Goal: Transaction & Acquisition: Purchase product/service

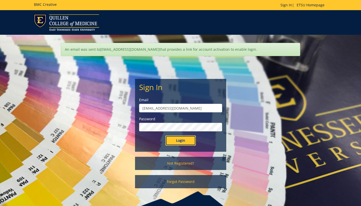
click at [180, 139] on input "Login" at bounding box center [181, 140] width 30 height 10
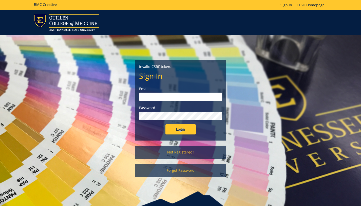
click at [173, 98] on input "email" at bounding box center [180, 97] width 83 height 9
type input "Patera@etsu.edu"
click at [181, 131] on input "Login" at bounding box center [181, 129] width 30 height 10
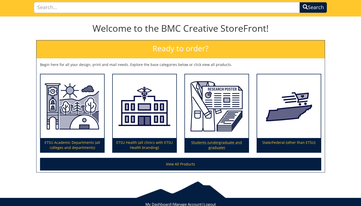
scroll to position [33, 0]
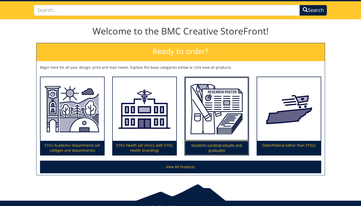
click at [211, 112] on img at bounding box center [217, 109] width 64 height 64
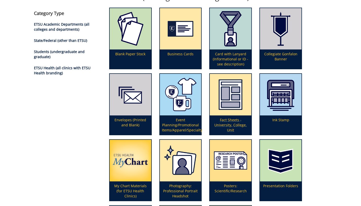
scroll to position [63, 0]
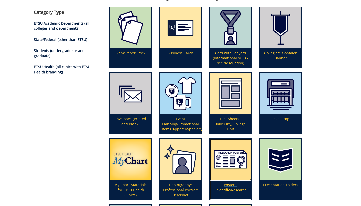
click at [227, 160] on img at bounding box center [231, 160] width 42 height 42
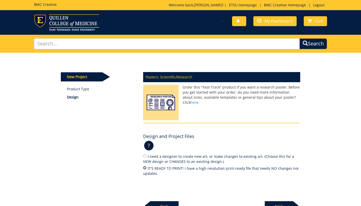
click at [144, 168] on input "IT'S READY TO PRINT! I have a high resolution print-ready file that needs NO ch…" at bounding box center [144, 167] width 3 height 3
radio input "true"
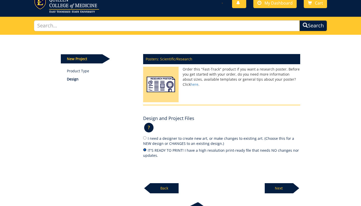
scroll to position [23, 0]
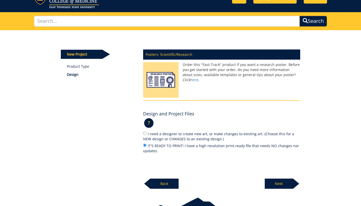
click at [271, 183] on p "Next" at bounding box center [279, 183] width 28 height 10
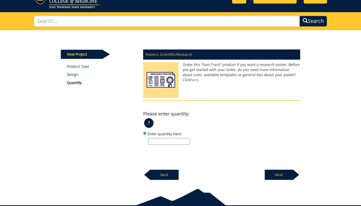
click at [157, 140] on input "Enter quantity here:" at bounding box center [169, 141] width 42 height 7
type input "1"
click at [287, 174] on p "Next" at bounding box center [279, 175] width 28 height 10
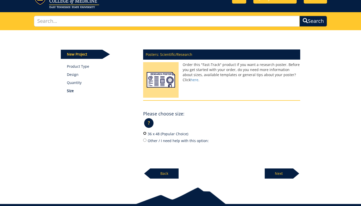
click at [145, 133] on input "36 x 48 (Popular Choice)" at bounding box center [144, 133] width 3 height 3
radio input "true"
click at [284, 173] on p "Next" at bounding box center [279, 173] width 28 height 10
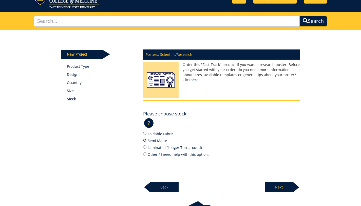
click at [145, 140] on input "Semi Matte" at bounding box center [144, 139] width 3 height 3
radio input "true"
click at [282, 187] on p "Next" at bounding box center [279, 187] width 28 height 10
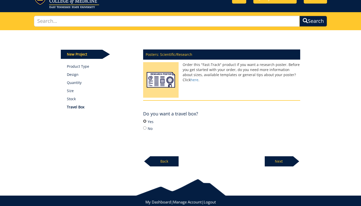
click at [144, 121] on input "Yes" at bounding box center [144, 120] width 3 height 3
radio input "true"
click at [290, 163] on p "Next" at bounding box center [279, 161] width 28 height 10
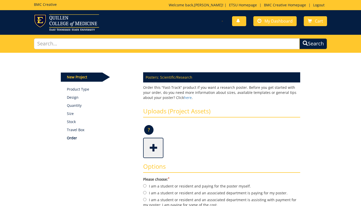
click at [154, 151] on span at bounding box center [154, 147] width 20 height 18
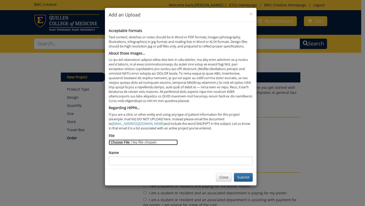
click at [122, 143] on input "File" at bounding box center [143, 142] width 69 height 6
type input "C:\fakepath\DSF edited (2).pdf"
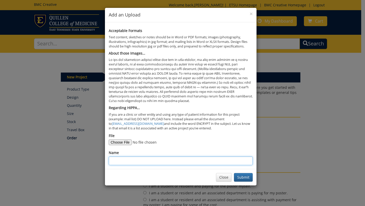
click at [135, 156] on input "Name" at bounding box center [181, 160] width 144 height 9
type input "S"
type input "DSF poster"
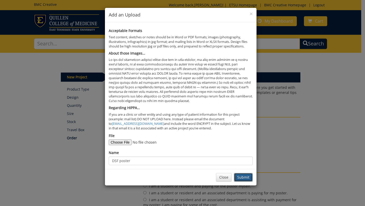
click at [242, 178] on button "Submit" at bounding box center [243, 177] width 19 height 9
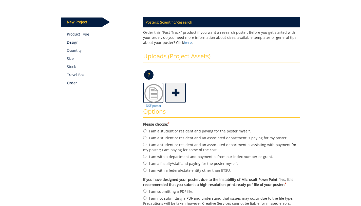
scroll to position [58, 0]
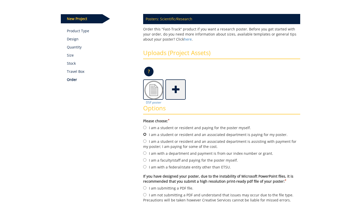
click at [144, 134] on input "I am a student or resident and an associated department is paying for my poster." at bounding box center [144, 134] width 3 height 3
radio input "true"
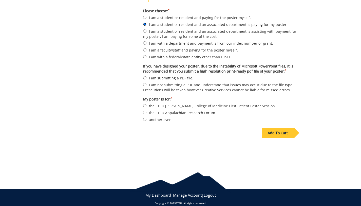
scroll to position [173, 0]
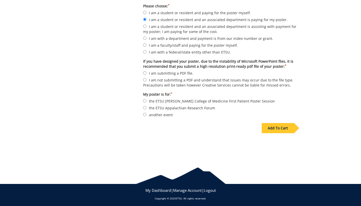
click at [270, 127] on div "Add To Cart" at bounding box center [278, 128] width 32 height 10
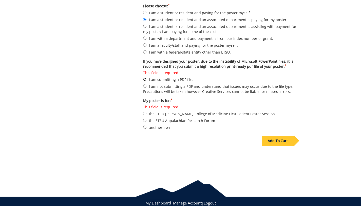
click at [144, 79] on input "This field is required. I am submitting a PDF file." at bounding box center [144, 79] width 3 height 3
radio input "true"
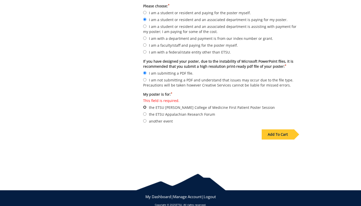
click at [145, 105] on input "This field is required. the ETSU Quillen College of Medicine First Patient Post…" at bounding box center [144, 106] width 3 height 3
radio input "true"
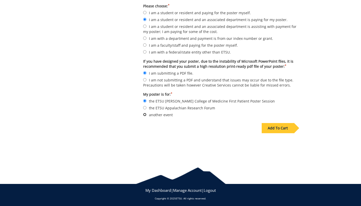
click at [145, 113] on input "another event" at bounding box center [144, 114] width 3 height 3
radio input "true"
click at [283, 127] on div "Add To Cart" at bounding box center [278, 128] width 32 height 10
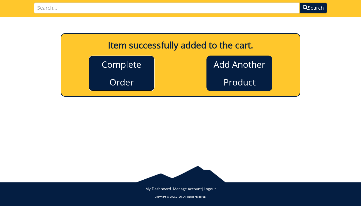
click at [121, 75] on link "Complete Order" at bounding box center [122, 73] width 66 height 35
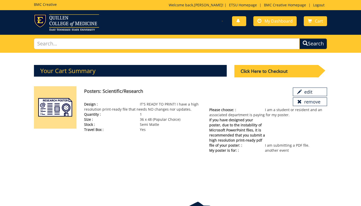
scroll to position [4, 0]
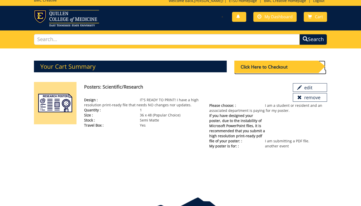
click at [261, 65] on div "Click Here to Checkout" at bounding box center [276, 67] width 84 height 12
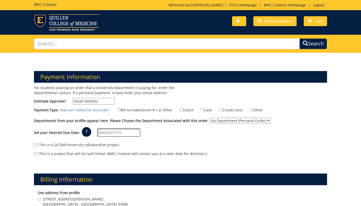
click at [100, 101] on input "Estimate Approver:" at bounding box center [94, 101] width 42 height 7
click at [89, 102] on input "Estimate Approver:" at bounding box center [94, 101] width 42 height 7
paste input "SHORTCL@mail.etsu.edu"
type input "SHORTCL@mail.etsu.edu"
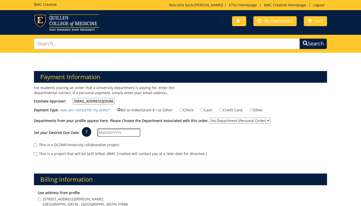
scroll to position [0, 0]
click at [119, 110] on input "Bill to Index/Grant # / or Other" at bounding box center [118, 109] width 3 height 3
radio input "true"
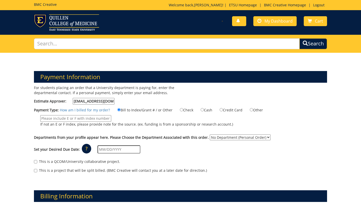
click at [99, 118] on input "If not an E or F index, please provide note for the source. (ex. funding is fro…" at bounding box center [75, 118] width 71 height 7
type input "E31570"
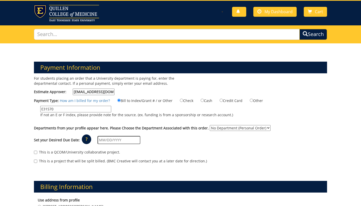
scroll to position [10, 0]
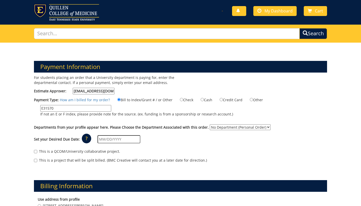
click at [228, 127] on select "No Department (Personal Order) Graduate Medical Education" at bounding box center [240, 127] width 61 height 6
select select "87"
click at [217, 124] on select "No Department (Personal Order) Graduate Medical Education" at bounding box center [240, 127] width 61 height 6
click at [111, 139] on input "text" at bounding box center [119, 139] width 43 height 8
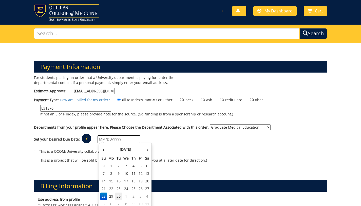
click at [120, 197] on td "30" at bounding box center [118, 196] width 7 height 8
type input "09/30/2025"
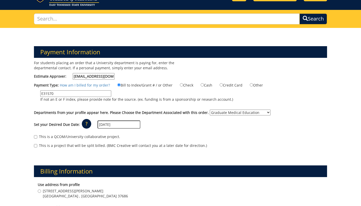
scroll to position [28, 0]
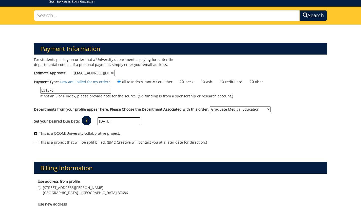
click at [35, 133] on input "This is a QCOM/University collaborative project." at bounding box center [35, 133] width 3 height 3
checkbox input "true"
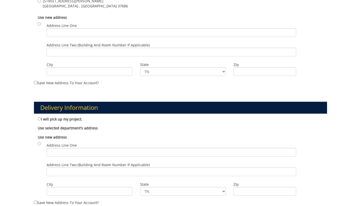
scroll to position [223, 0]
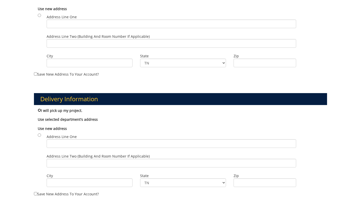
click at [39, 110] on input "I will pick up my project." at bounding box center [39, 109] width 3 height 3
radio input "true"
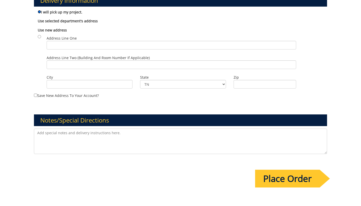
scroll to position [325, 0]
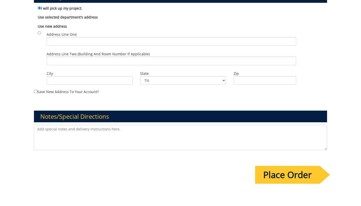
click at [265, 178] on input "Place Order" at bounding box center [287, 175] width 65 height 18
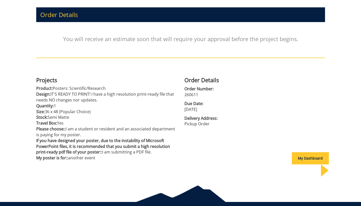
scroll to position [62, 0]
